Goal: Find specific page/section: Find specific page/section

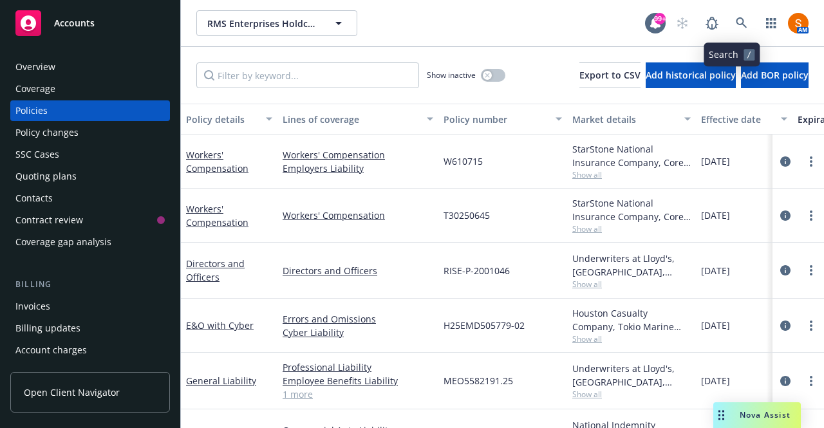
click at [735, 24] on icon at bounding box center [740, 22] width 11 height 11
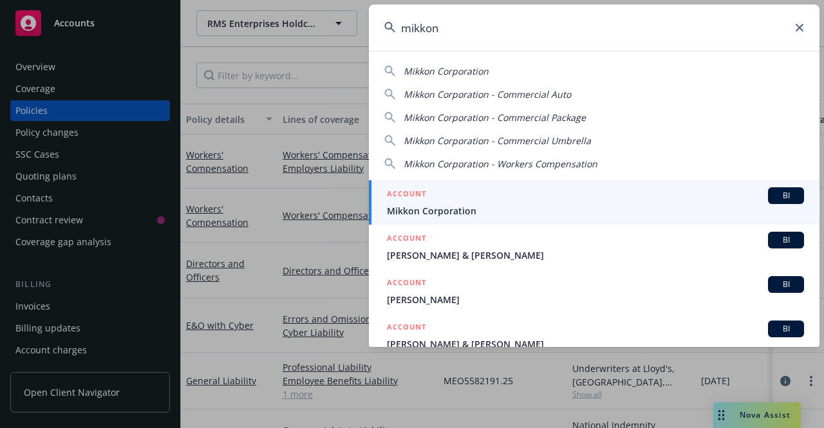
type input "mikkon"
click at [510, 205] on span "Mikkon Corporation" at bounding box center [595, 211] width 417 height 14
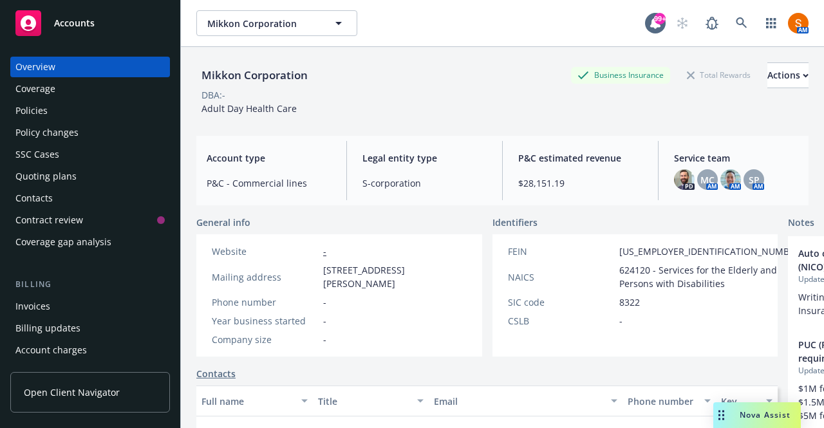
click at [101, 113] on div "Policies" at bounding box center [89, 110] width 149 height 21
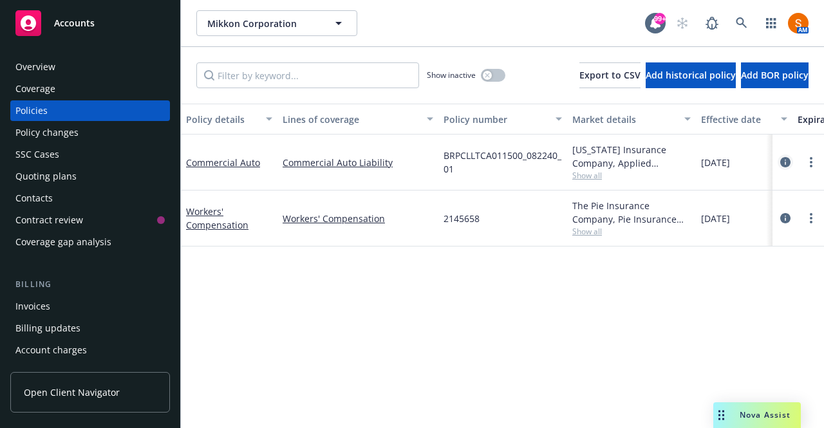
click at [785, 163] on icon "circleInformation" at bounding box center [785, 162] width 10 height 10
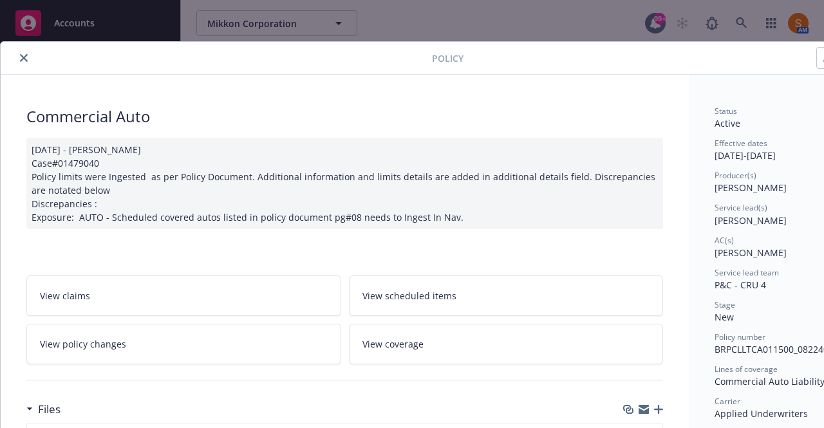
click at [21, 57] on icon "close" at bounding box center [24, 58] width 8 height 8
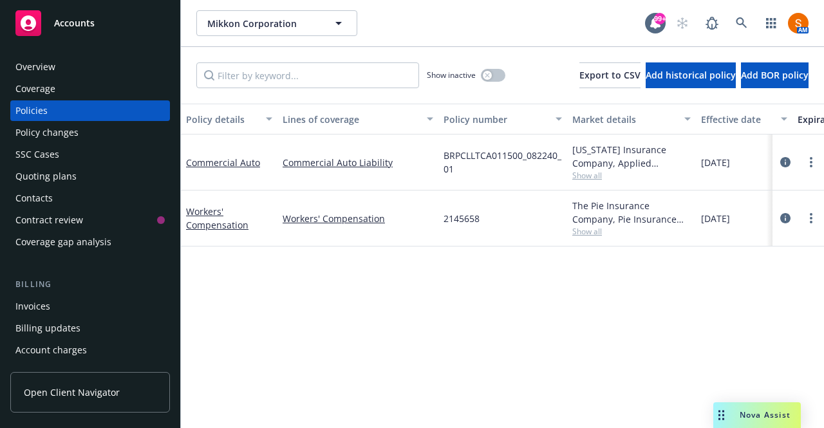
click at [466, 158] on span "BRPCLLTCA011500_082240_01" at bounding box center [502, 162] width 118 height 27
copy span "BRPCLLTCA011500_082240_01"
click at [91, 68] on div "Overview" at bounding box center [89, 67] width 149 height 21
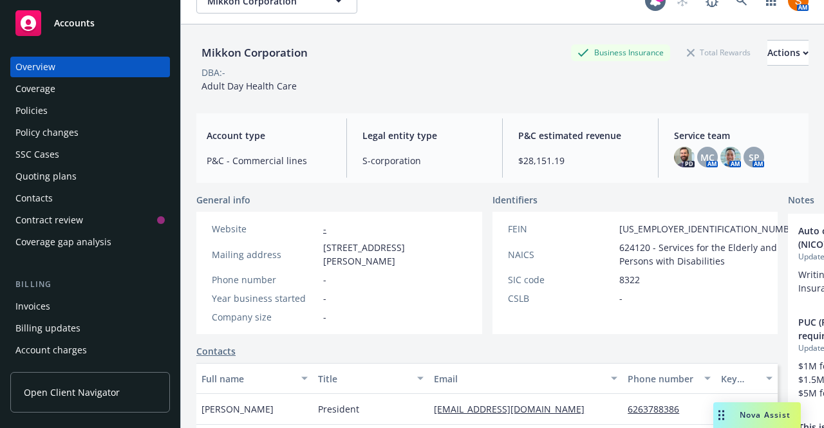
scroll to position [23, 0]
